Goal: Transaction & Acquisition: Purchase product/service

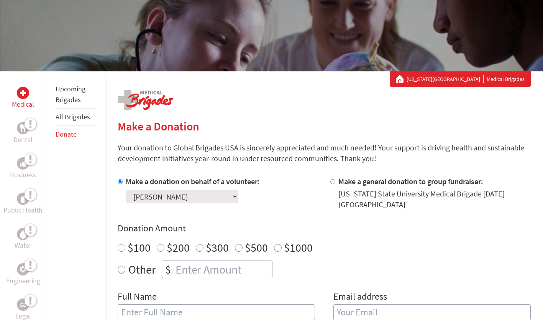
scroll to position [72, 0]
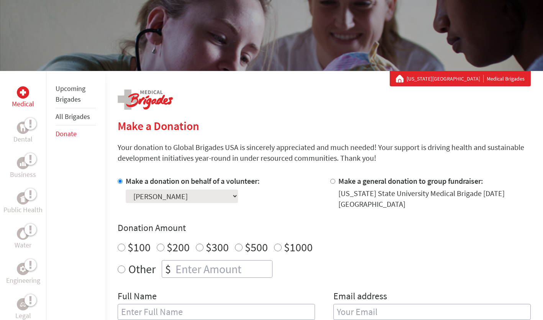
click at [189, 197] on select "Select a volunteer... Alexandra Rice Alyse Petrone Arianna Baugh Arwen Rawlinso…" at bounding box center [182, 195] width 112 height 13
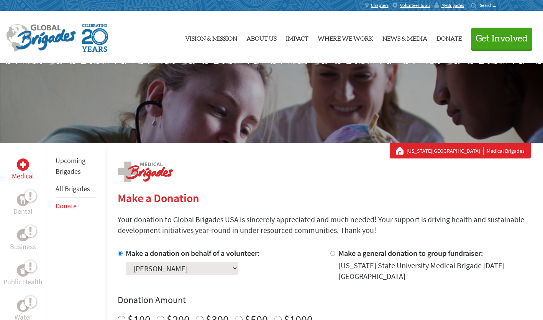
click at [68, 159] on link "Upcoming Brigades" at bounding box center [71, 166] width 30 height 20
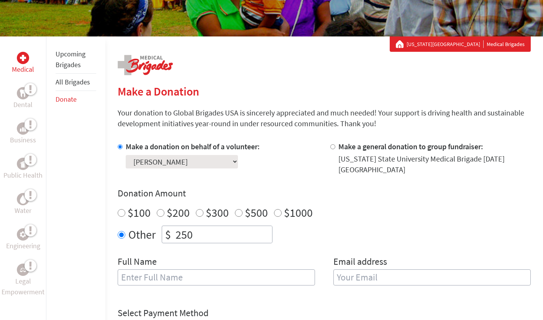
click at [205, 278] on input "text" at bounding box center [216, 277] width 197 height 16
type input "[PERSON_NAME]"
click at [359, 281] on input "email" at bounding box center [432, 277] width 197 height 16
type input "[EMAIL_ADDRESS][DOMAIN_NAME]"
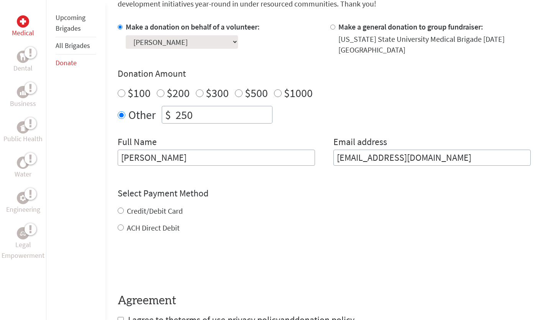
scroll to position [227, 0]
click at [148, 206] on div "Credit/Debit Card" at bounding box center [324, 210] width 413 height 11
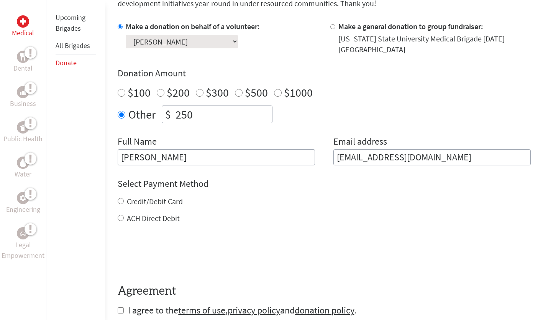
click at [161, 203] on label "Credit/Debit Card" at bounding box center [155, 201] width 56 height 10
click at [124, 203] on input "Credit/Debit Card" at bounding box center [121, 201] width 6 height 6
radio input "true"
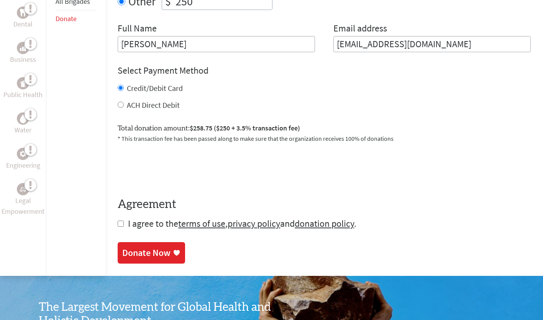
scroll to position [340, 0]
click at [120, 225] on input "checkbox" at bounding box center [121, 223] width 6 height 6
checkbox input "true"
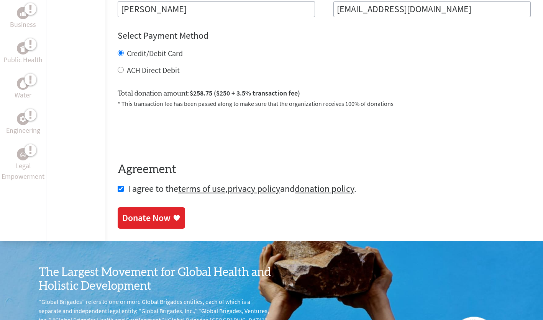
scroll to position [381, 0]
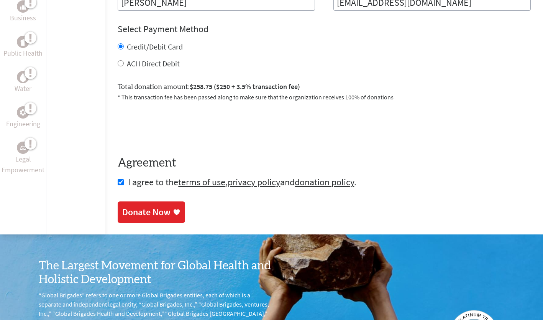
click at [169, 213] on div "Donate Now" at bounding box center [146, 212] width 48 height 12
